Goal: Find specific page/section: Locate a particular part of the current website

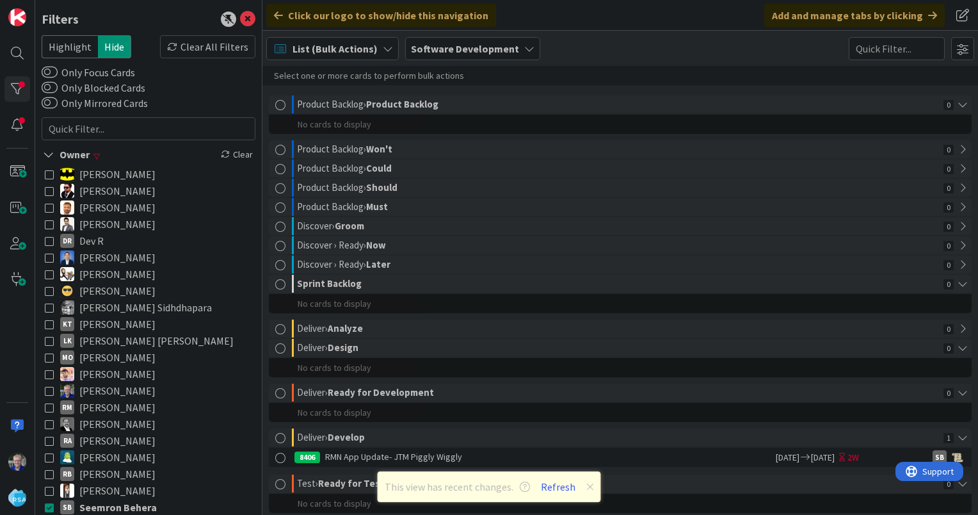
click at [50, 502] on icon at bounding box center [49, 506] width 9 height 9
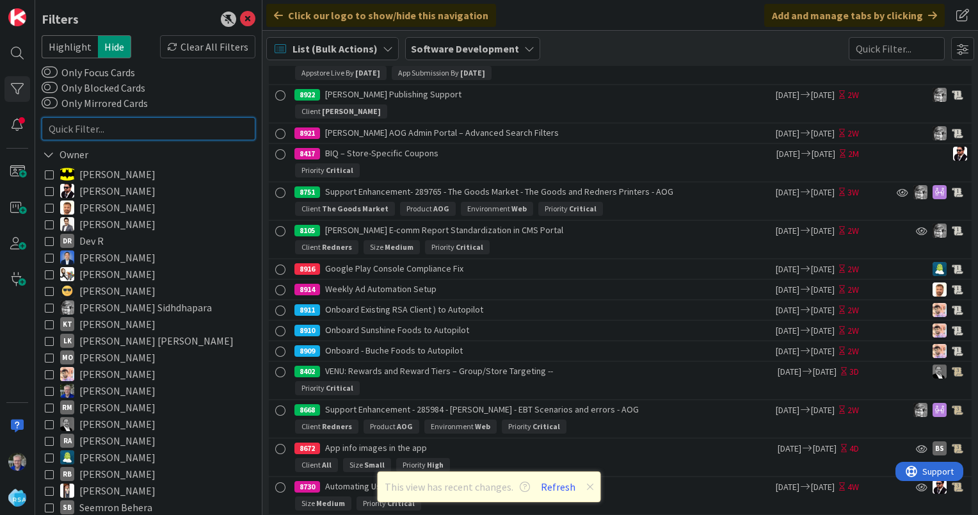
click at [83, 127] on input "text" at bounding box center [149, 128] width 214 height 23
paste input "8974"
type input "8974"
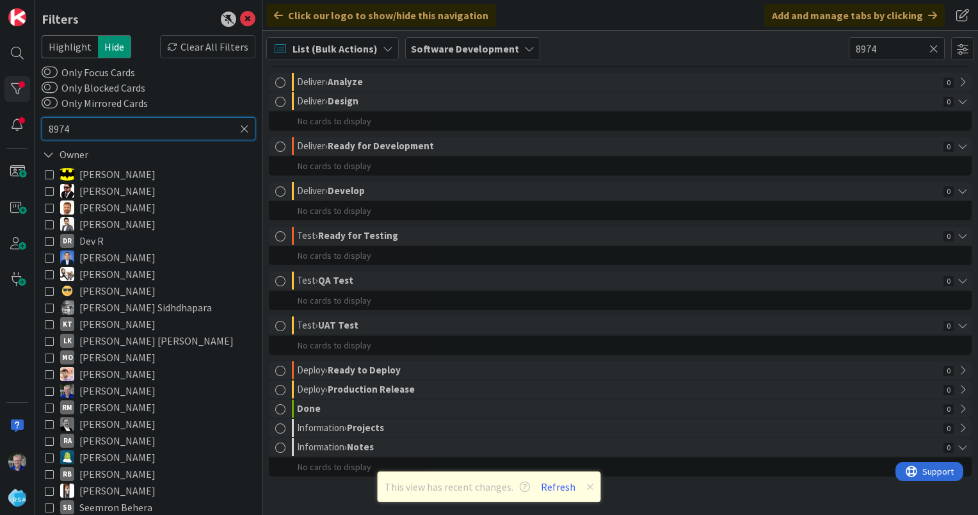
click at [94, 125] on input "8974" at bounding box center [149, 128] width 214 height 23
type input "8974"
click at [240, 129] on icon at bounding box center [244, 129] width 9 height 12
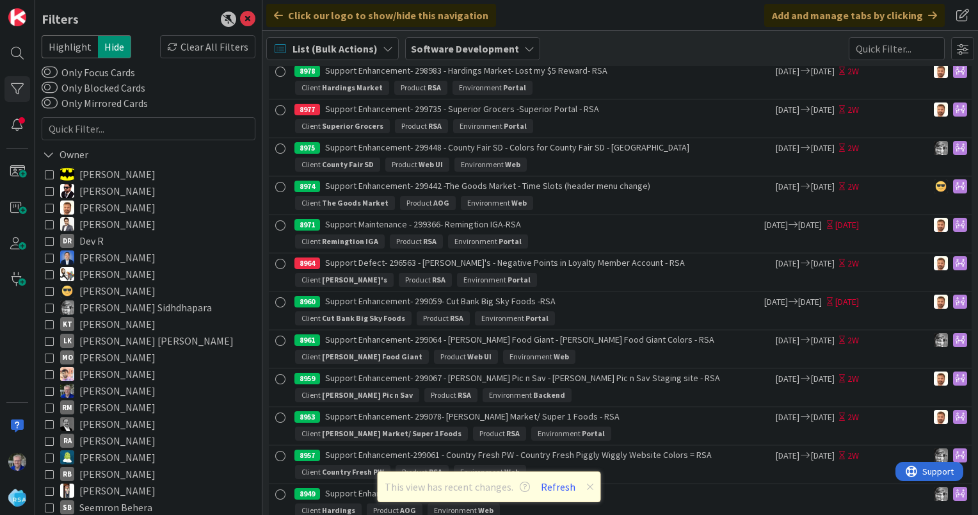
scroll to position [9473, 0]
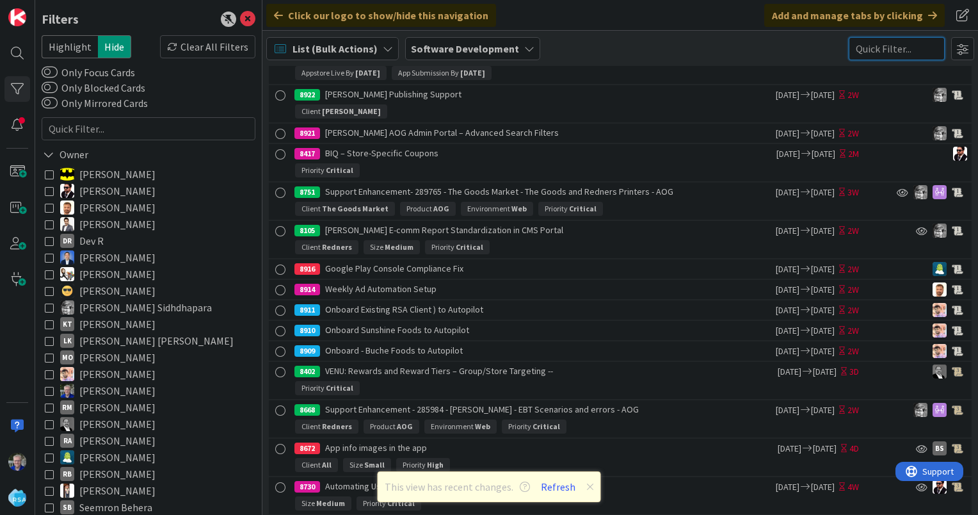
click at [906, 51] on input "text" at bounding box center [897, 48] width 96 height 23
type input "897"
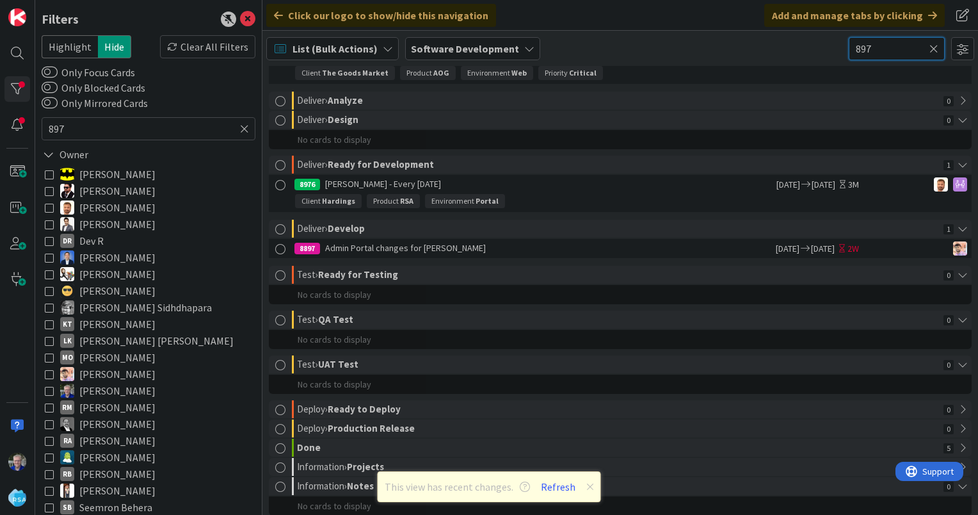
type input "8974"
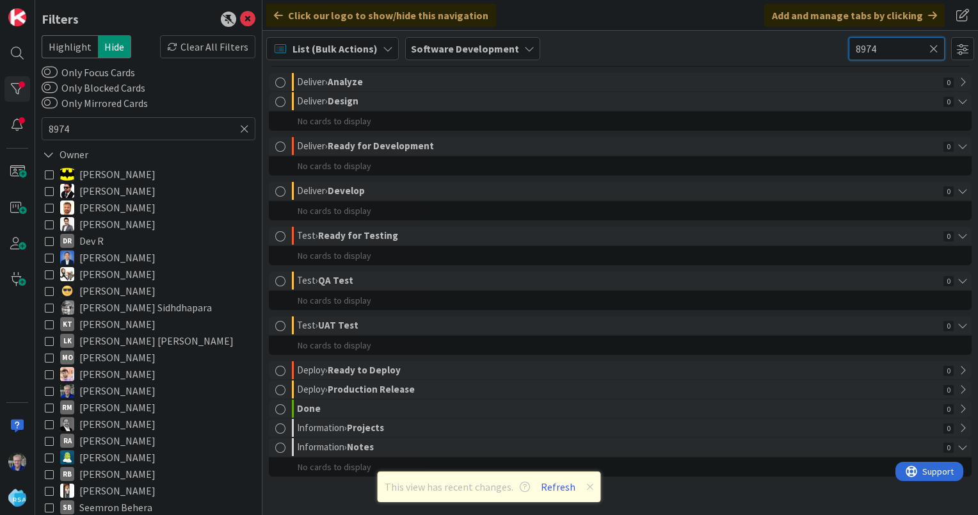
type input "8974"
click at [936, 44] on icon at bounding box center [933, 49] width 9 height 12
click at [378, 45] on div "List (Bulk Actions)" at bounding box center [332, 48] width 132 height 23
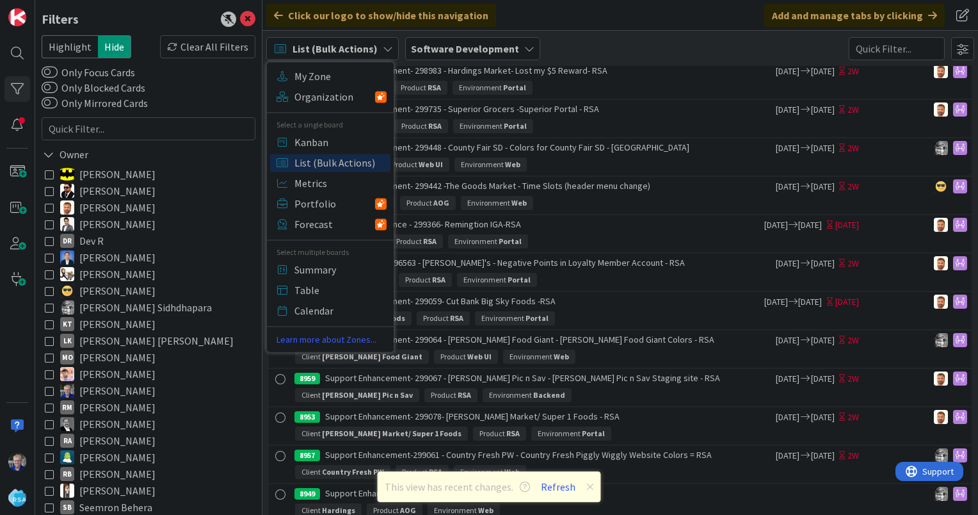
scroll to position [9473, 0]
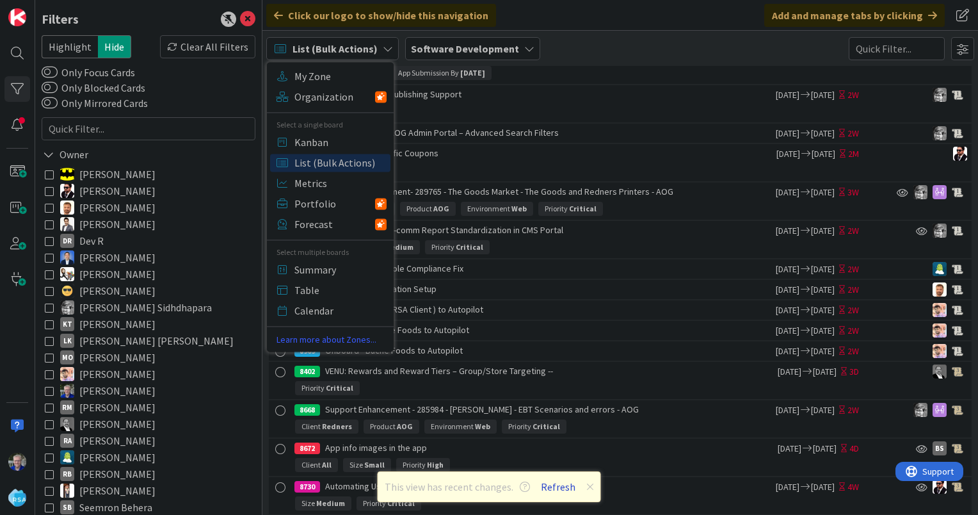
click at [556, 486] on button "Refresh" at bounding box center [558, 486] width 44 height 17
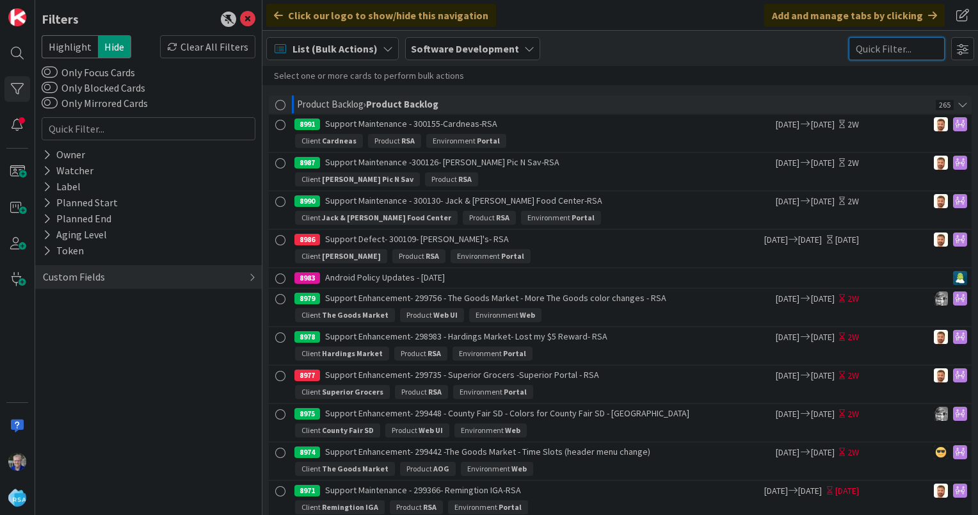
click at [887, 46] on input "text" at bounding box center [897, 48] width 96 height 23
type input "897"
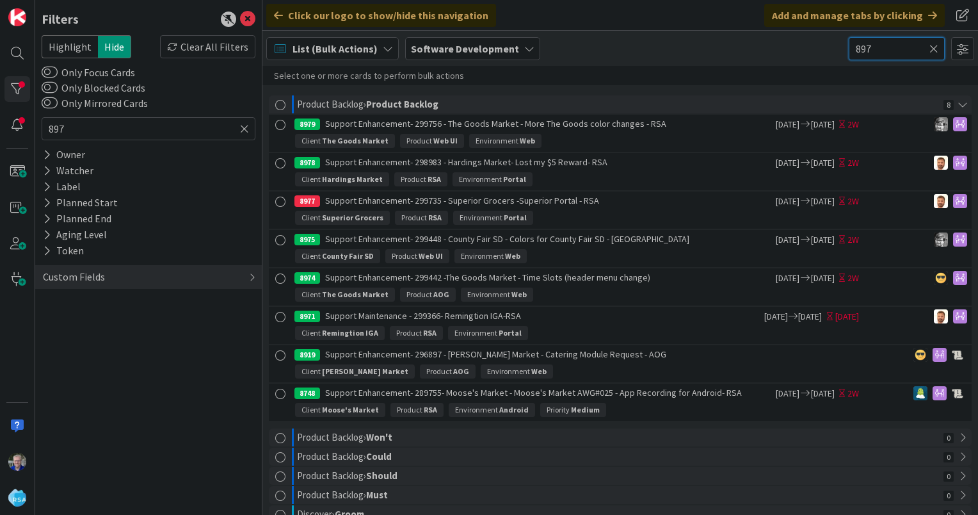
type input "8974"
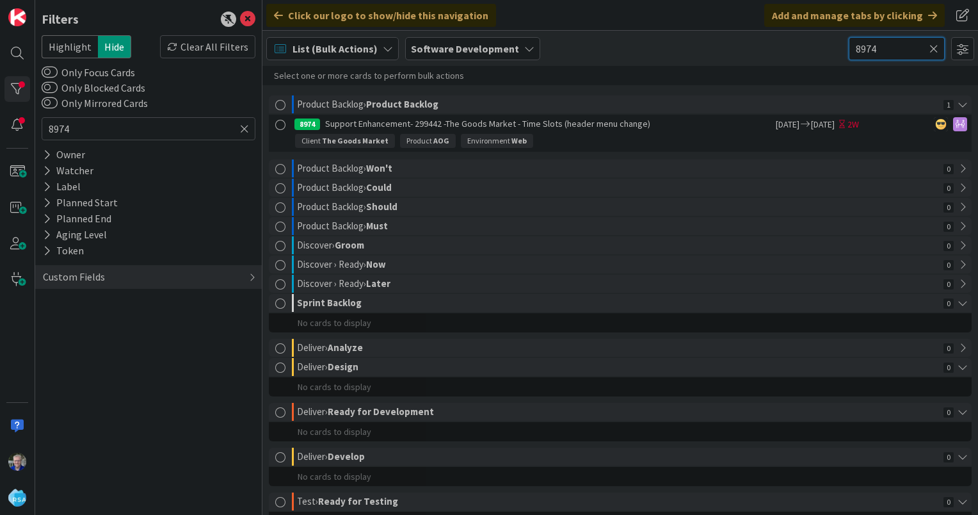
type input "8974"
click at [472, 129] on div "8974 Support Enhancement- 299442 -The Goods Market - Time Slots (header menu ch…" at bounding box center [533, 124] width 479 height 19
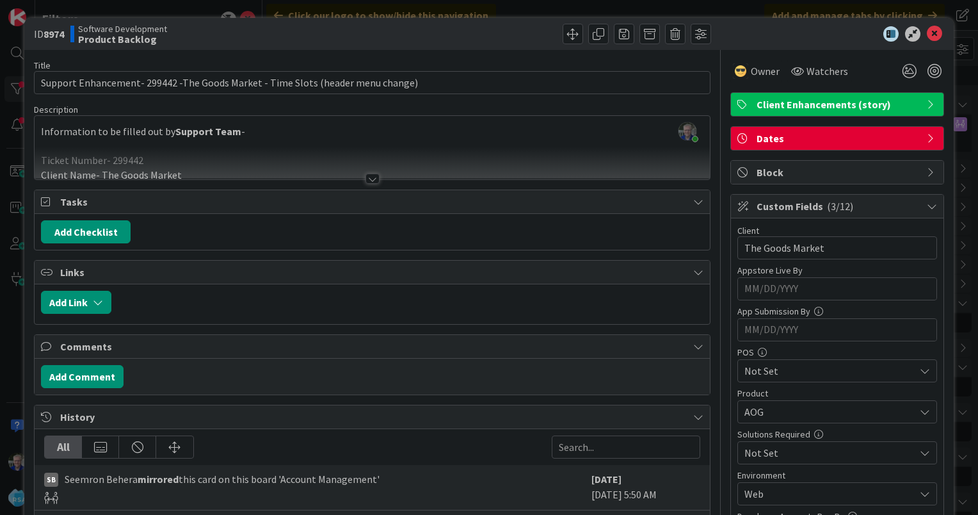
click at [367, 174] on div at bounding box center [372, 178] width 14 height 10
